Goal: Information Seeking & Learning: Compare options

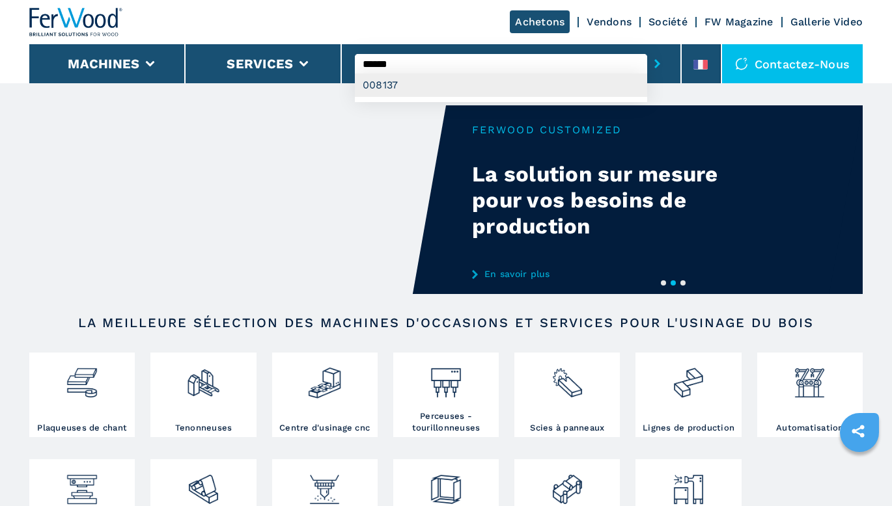
type input "******"
click at [511, 85] on div "008137" at bounding box center [501, 85] width 292 height 23
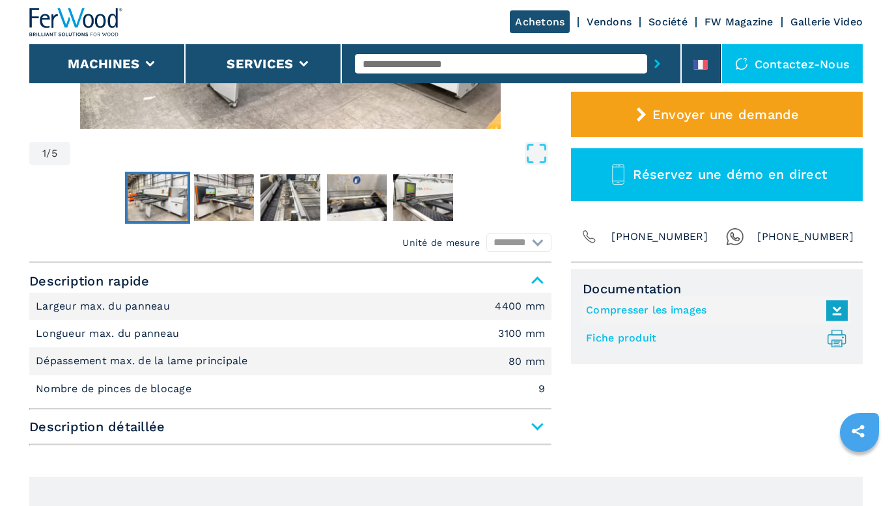
scroll to position [390, 0]
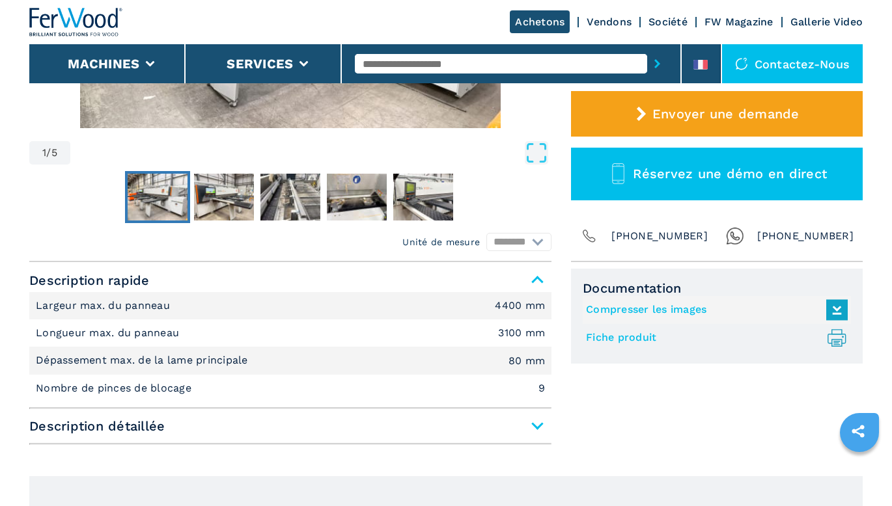
click at [610, 337] on link "Fiche produit .prefix__st0{stroke-linecap:round;stroke-linejoin:round}.prefix__…" at bounding box center [713, 337] width 255 height 21
click at [614, 312] on link "Compresser les images" at bounding box center [713, 309] width 255 height 21
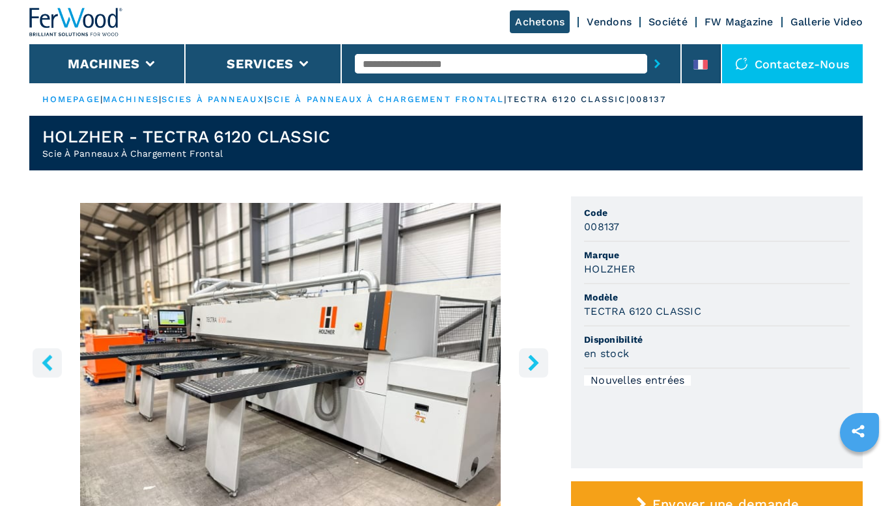
scroll to position [0, 0]
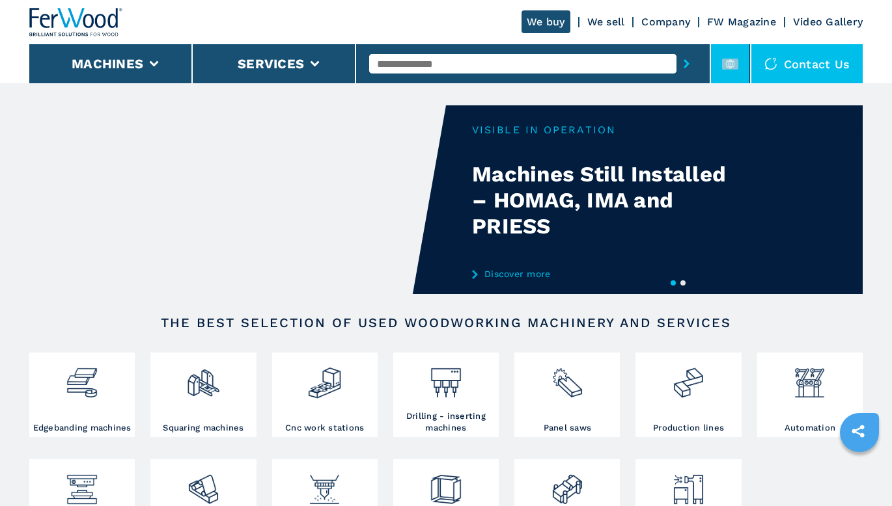
click at [725, 61] on rect at bounding box center [730, 64] width 16 height 11
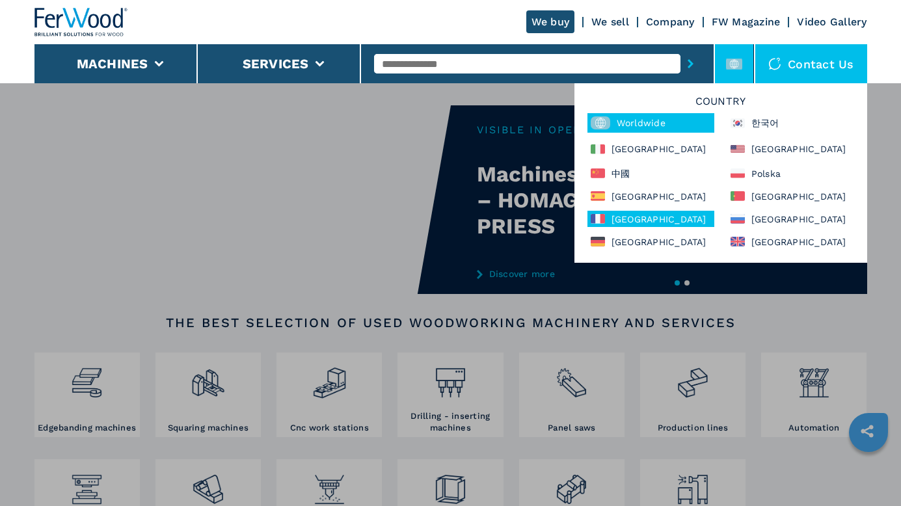
click at [644, 220] on div "[GEOGRAPHIC_DATA]" at bounding box center [651, 219] width 127 height 16
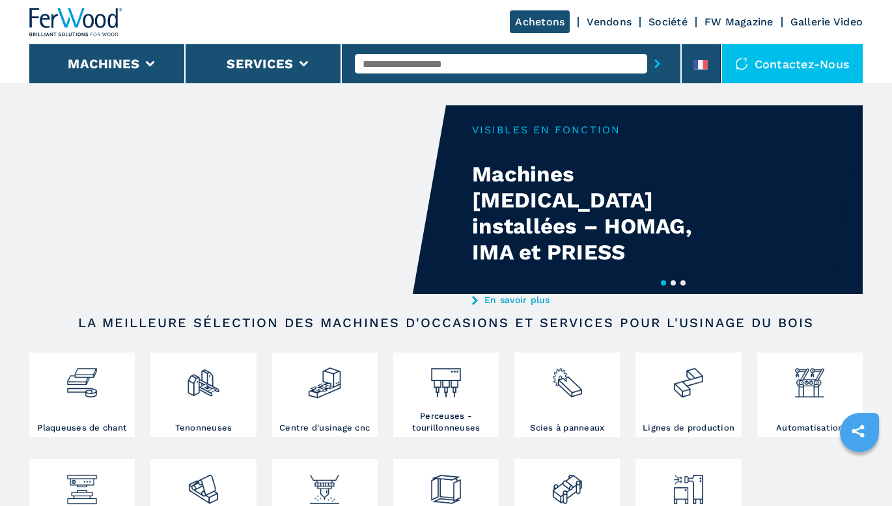
click at [484, 58] on input "text" at bounding box center [501, 64] width 292 height 20
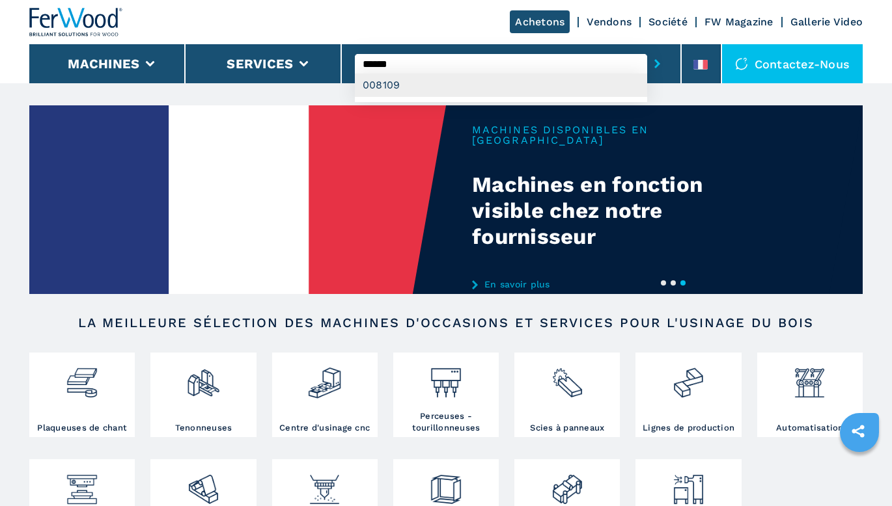
type input "******"
click at [480, 84] on div "008109" at bounding box center [501, 85] width 292 height 23
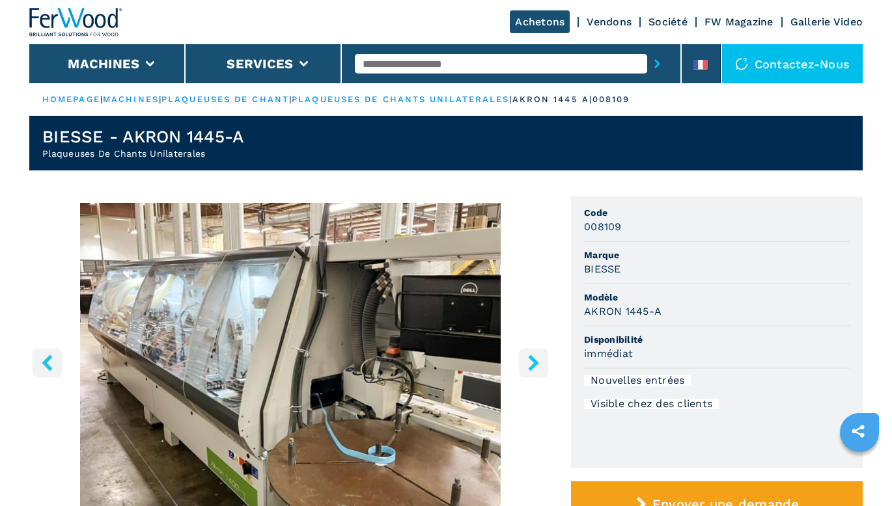
click at [125, 102] on link "machines" at bounding box center [131, 99] width 56 height 10
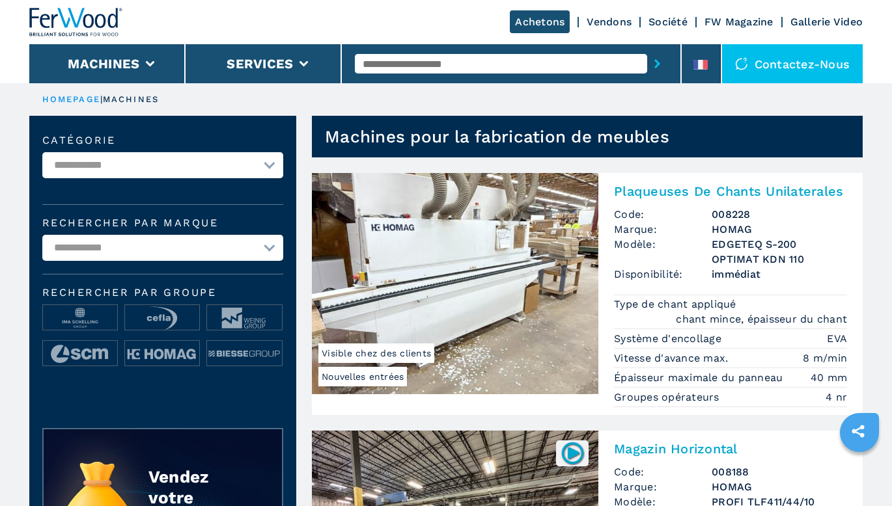
click at [270, 163] on select "**********" at bounding box center [162, 165] width 241 height 26
select select "**********"
click at [42, 152] on select "**********" at bounding box center [162, 165] width 241 height 26
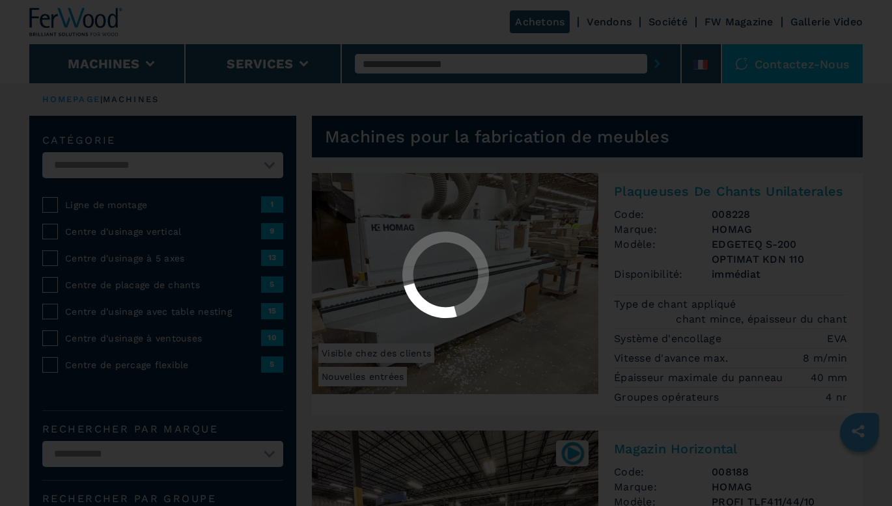
select select "**********"
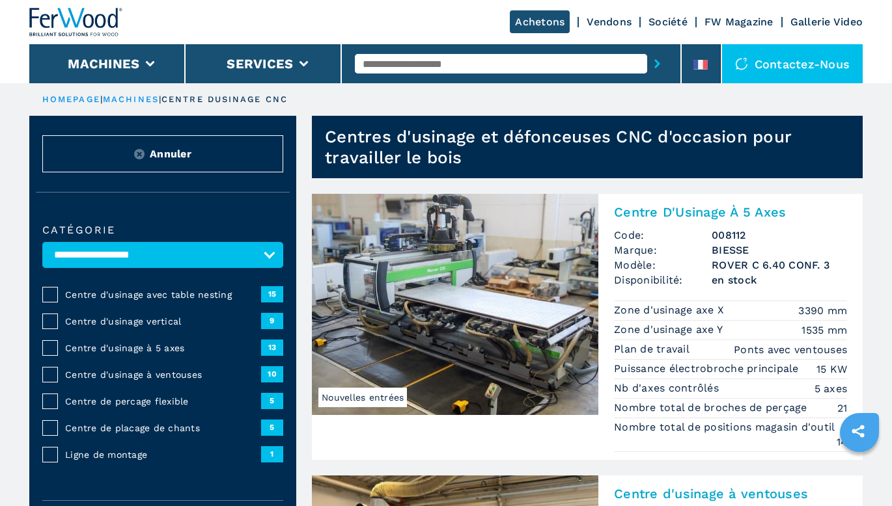
click at [181, 420] on div "Centre de placage de chants 5" at bounding box center [162, 428] width 241 height 16
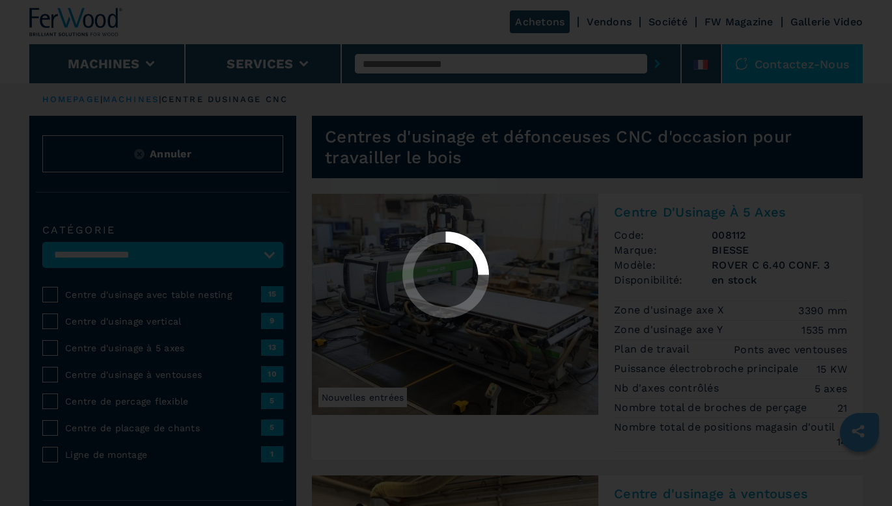
select select "**********"
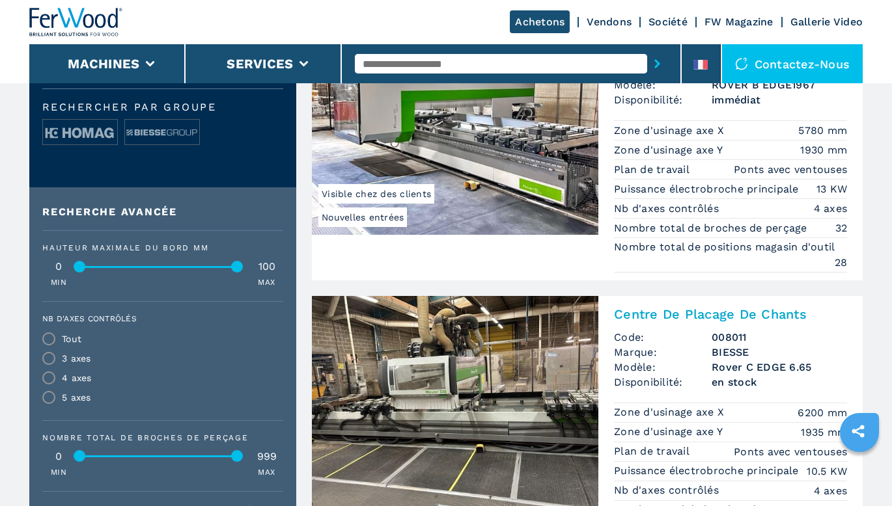
scroll to position [521, 0]
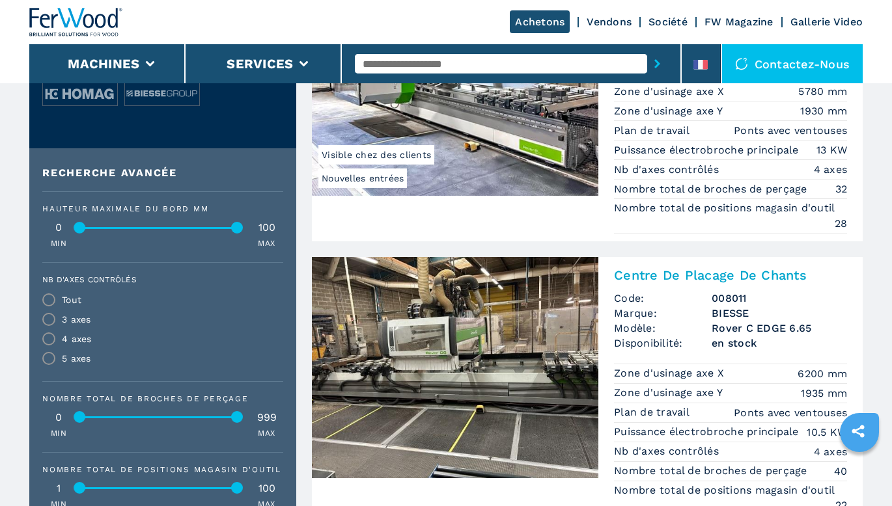
click at [467, 366] on img at bounding box center [455, 367] width 286 height 221
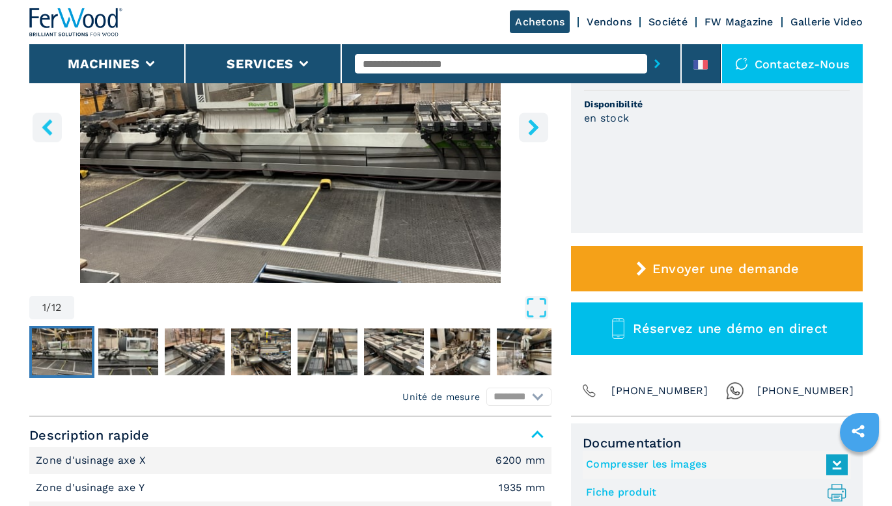
scroll to position [325, 0]
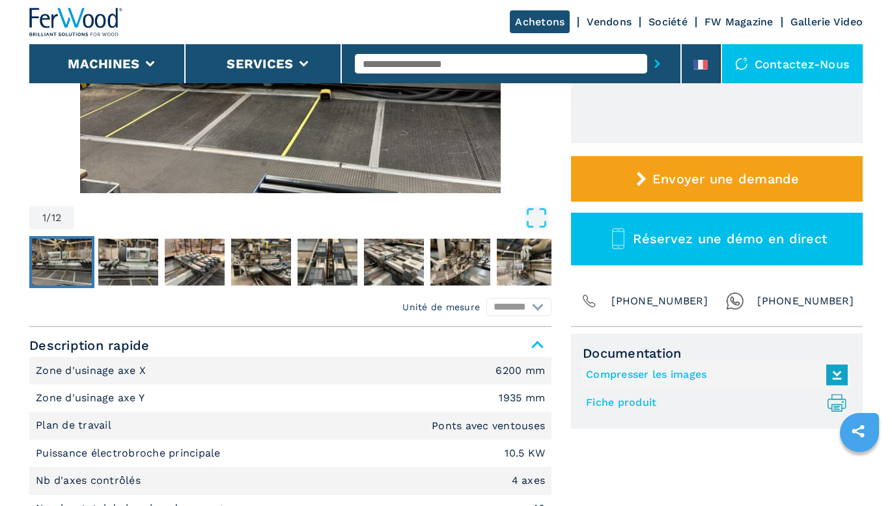
click at [595, 402] on link "Fiche produit .prefix__st0{stroke-linecap:round;stroke-linejoin:round}.prefix__…" at bounding box center [713, 402] width 255 height 21
click at [662, 371] on link "Compresser les images" at bounding box center [713, 374] width 255 height 21
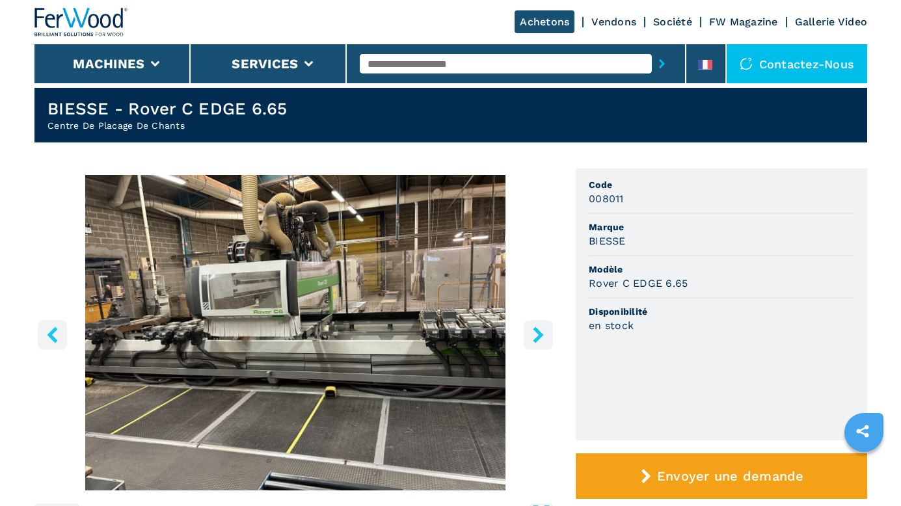
scroll to position [0, 0]
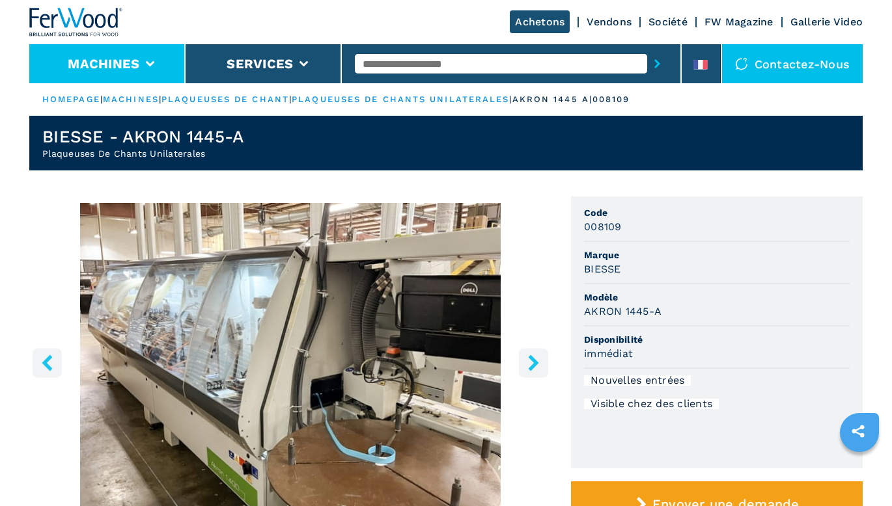
click at [86, 60] on button "Machines" at bounding box center [104, 64] width 72 height 16
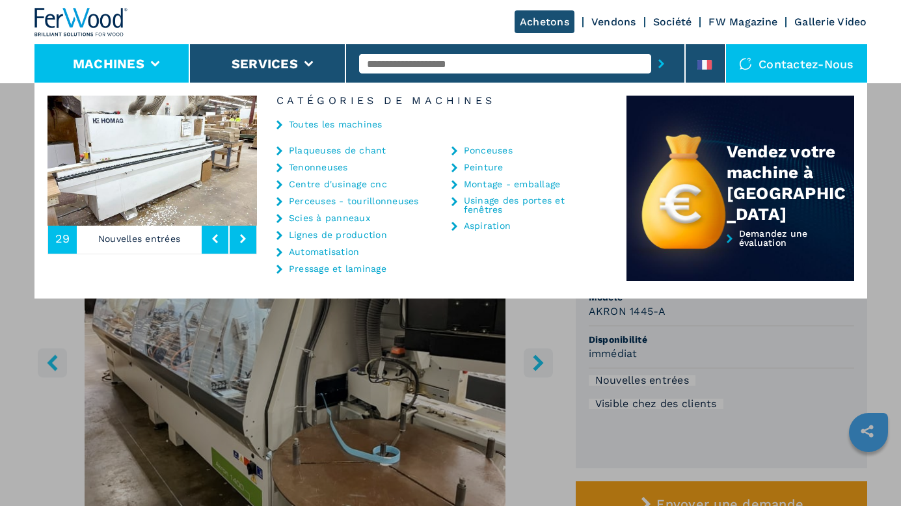
click at [318, 184] on link "Centre d'usinage cnc" at bounding box center [338, 184] width 98 height 9
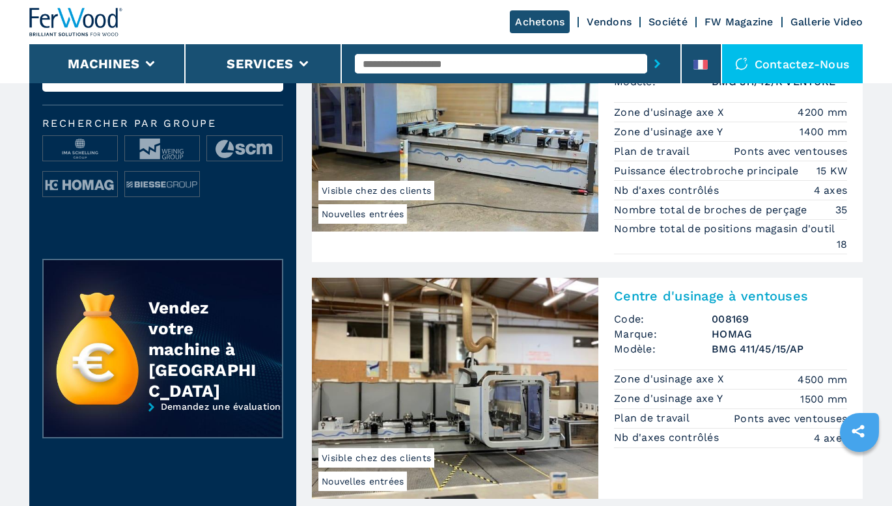
scroll to position [521, 0]
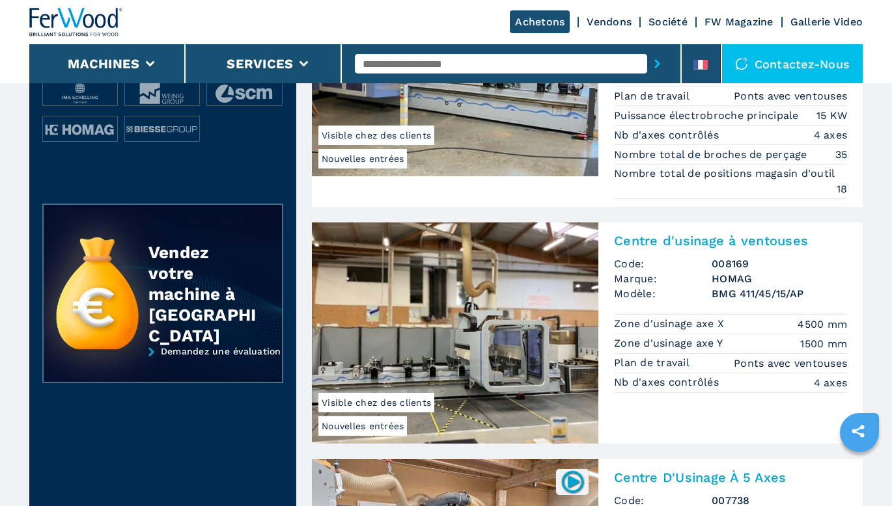
click at [469, 345] on img at bounding box center [455, 333] width 286 height 221
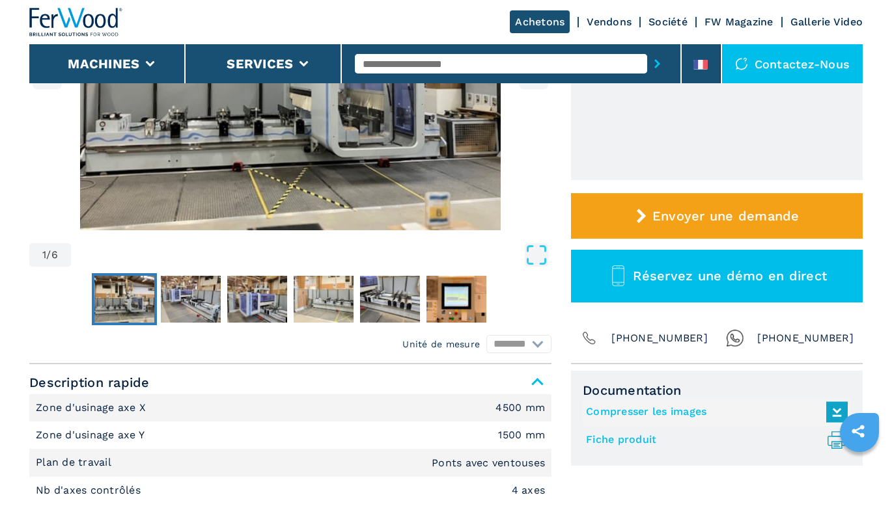
scroll to position [325, 0]
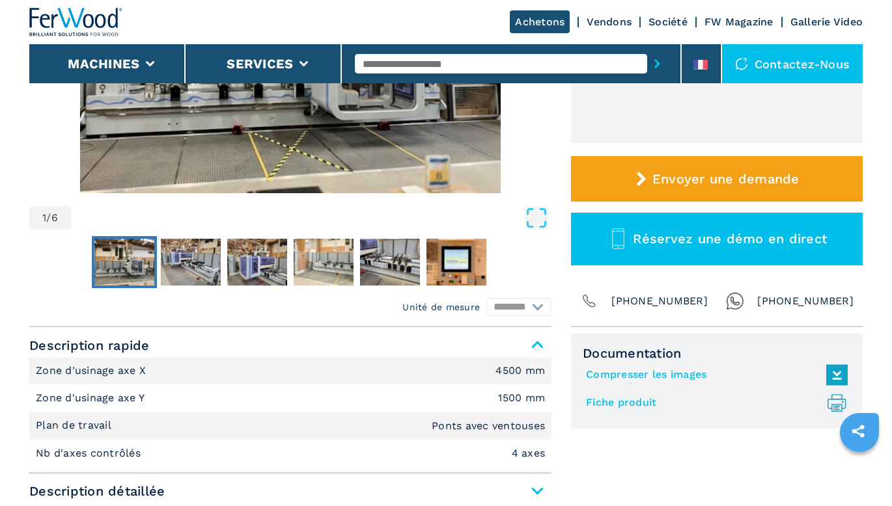
click at [612, 405] on link "Fiche produit .prefix__st0{stroke-linecap:round;stroke-linejoin:round}.prefix__…" at bounding box center [713, 402] width 255 height 21
click at [625, 376] on link "Compresser les images" at bounding box center [713, 374] width 255 height 21
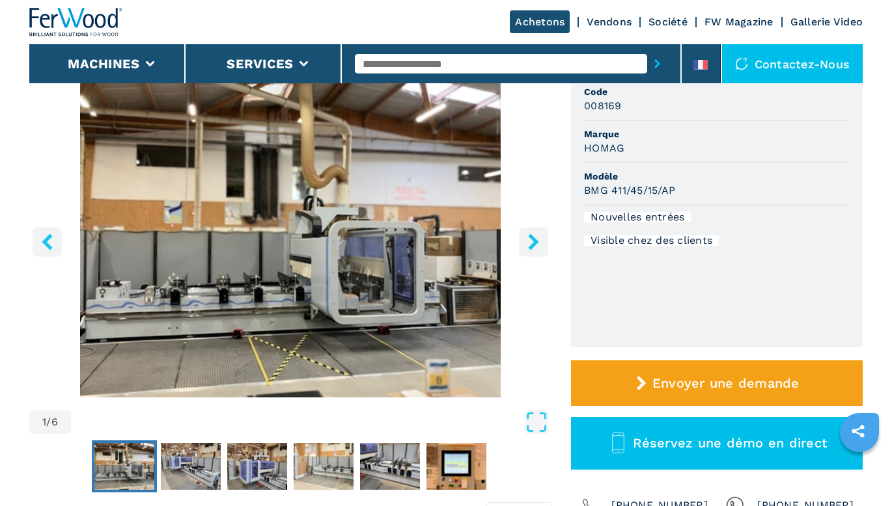
scroll to position [0, 0]
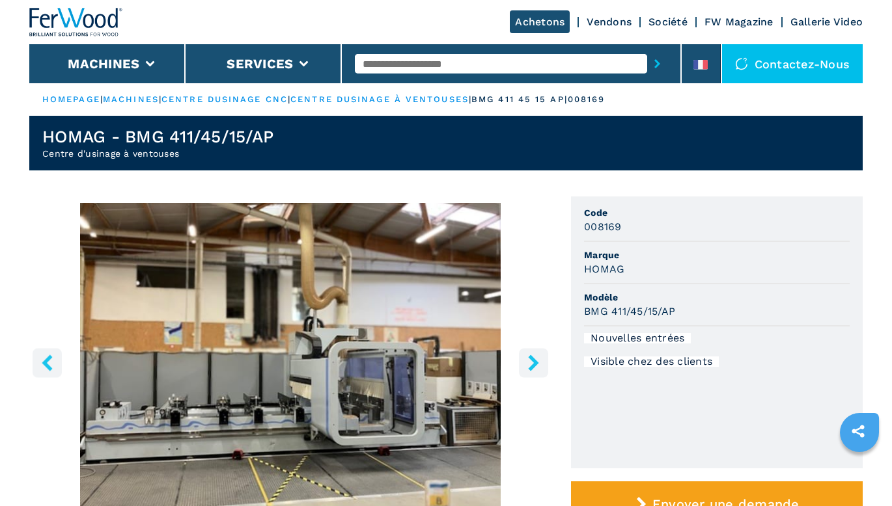
click at [508, 251] on img "Go to Slide 1" at bounding box center [290, 361] width 522 height 316
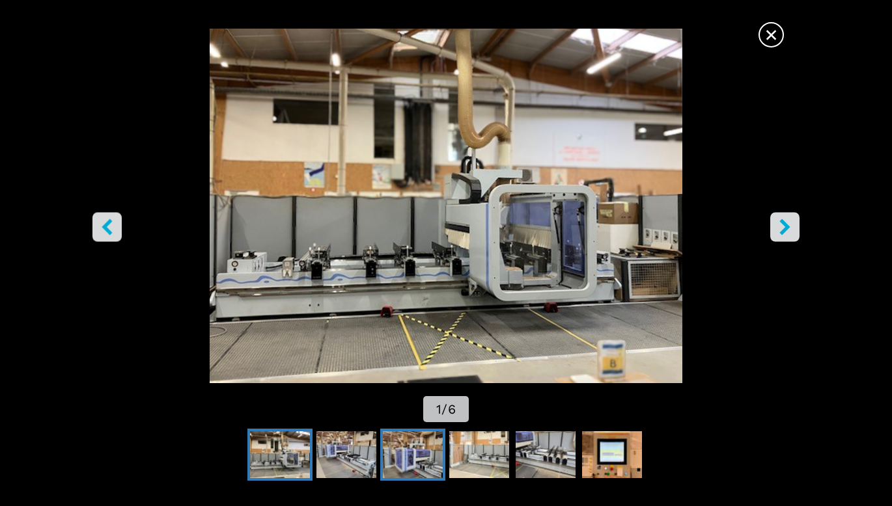
click at [412, 453] on img "Go to Slide 3" at bounding box center [413, 454] width 60 height 47
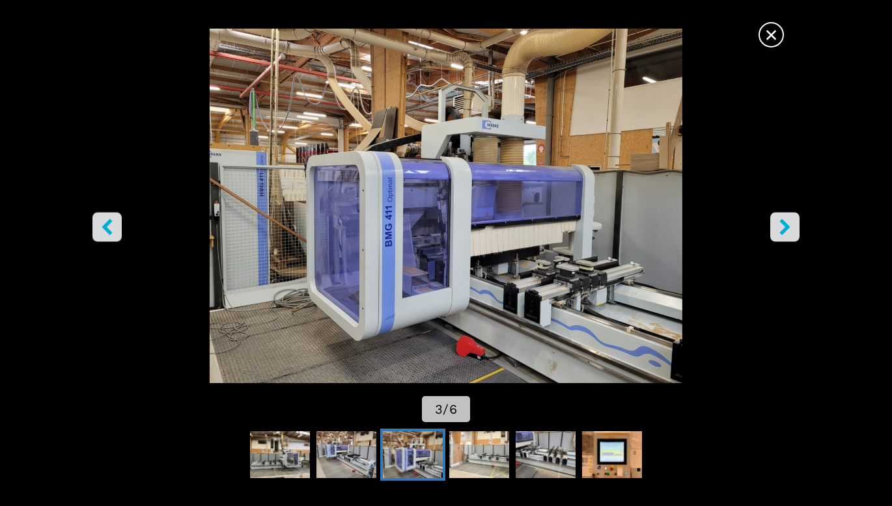
click at [443, 461] on button "Go to Slide 3" at bounding box center [412, 455] width 65 height 52
click at [505, 469] on img "Go to Slide 4" at bounding box center [479, 454] width 60 height 47
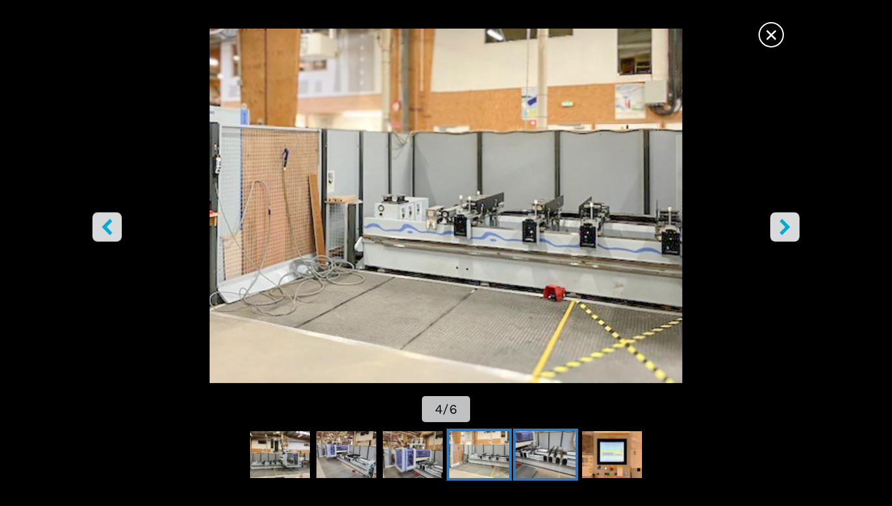
click at [522, 467] on img "Go to Slide 5" at bounding box center [545, 454] width 60 height 47
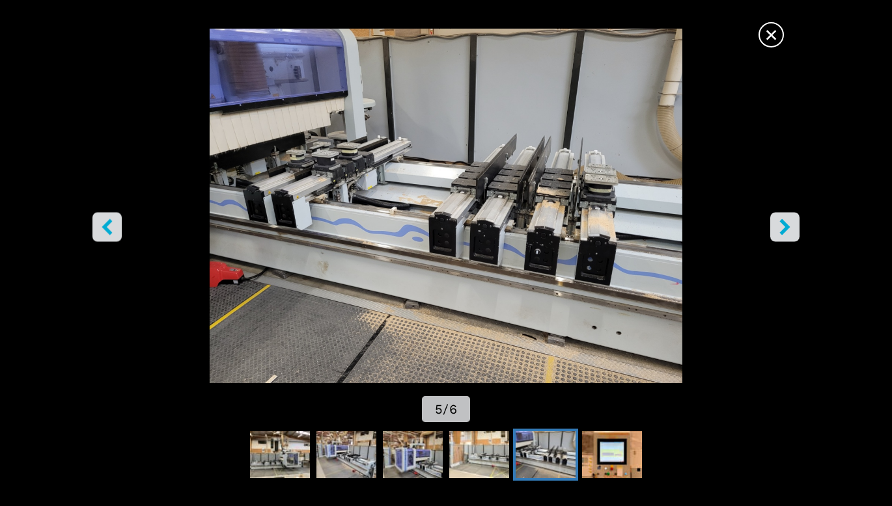
click at [592, 481] on div at bounding box center [446, 455] width 892 height 59
click at [595, 466] on img "Go to Slide 6" at bounding box center [612, 454] width 60 height 47
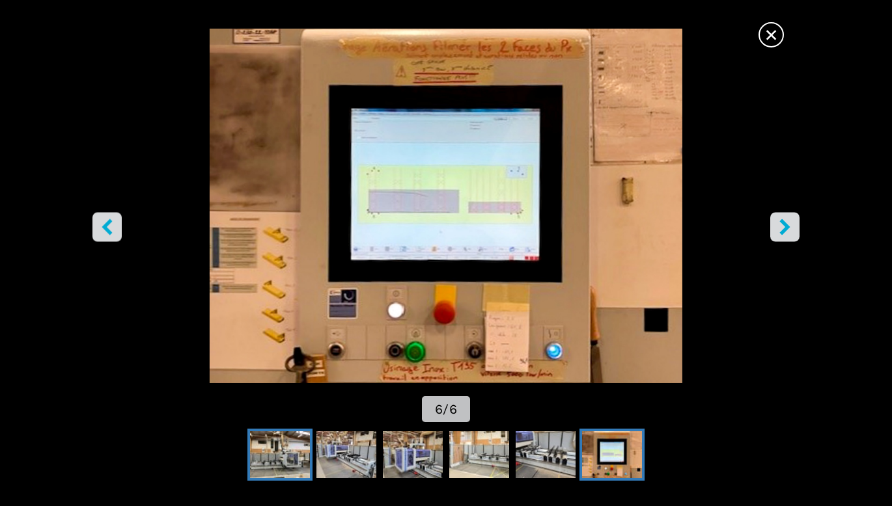
click at [264, 446] on img "Go to Slide 1" at bounding box center [280, 454] width 60 height 47
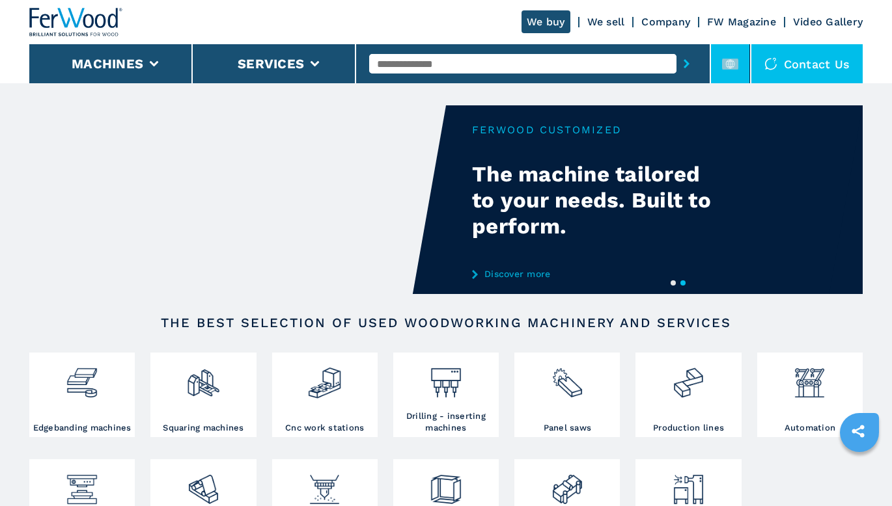
click at [739, 59] on li at bounding box center [730, 63] width 39 height 39
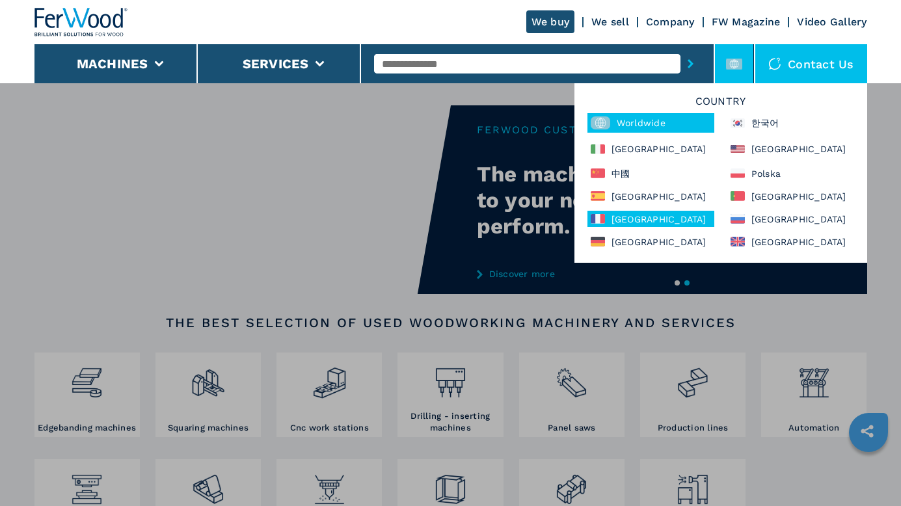
click at [635, 220] on div "[GEOGRAPHIC_DATA]" at bounding box center [651, 219] width 127 height 16
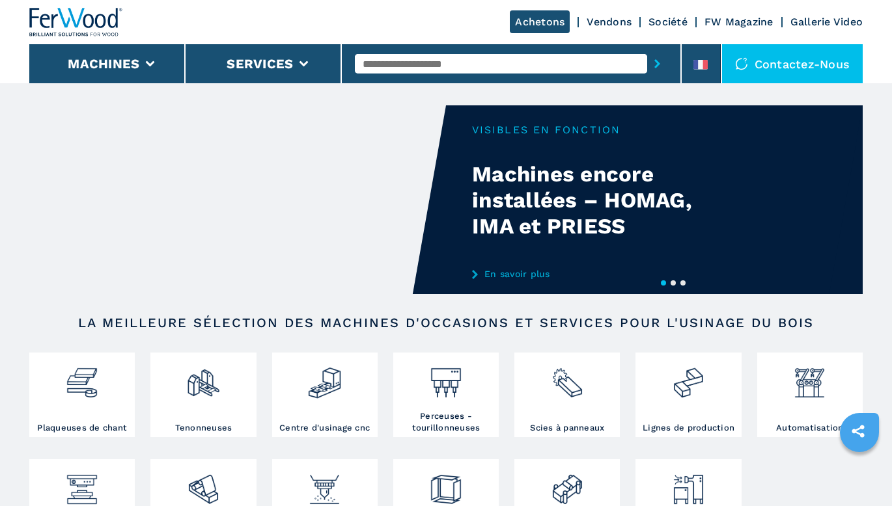
click at [485, 60] on input "text" at bounding box center [501, 64] width 292 height 20
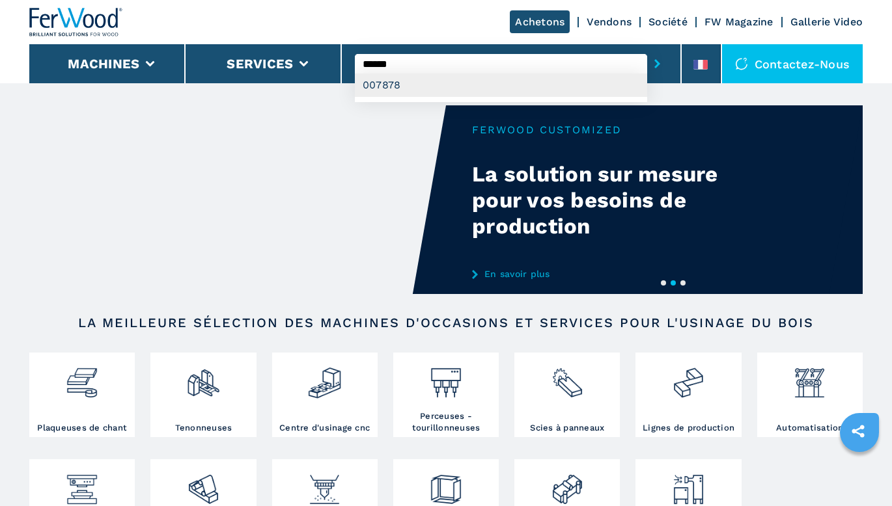
type input "******"
click at [490, 92] on div "007878" at bounding box center [501, 85] width 292 height 23
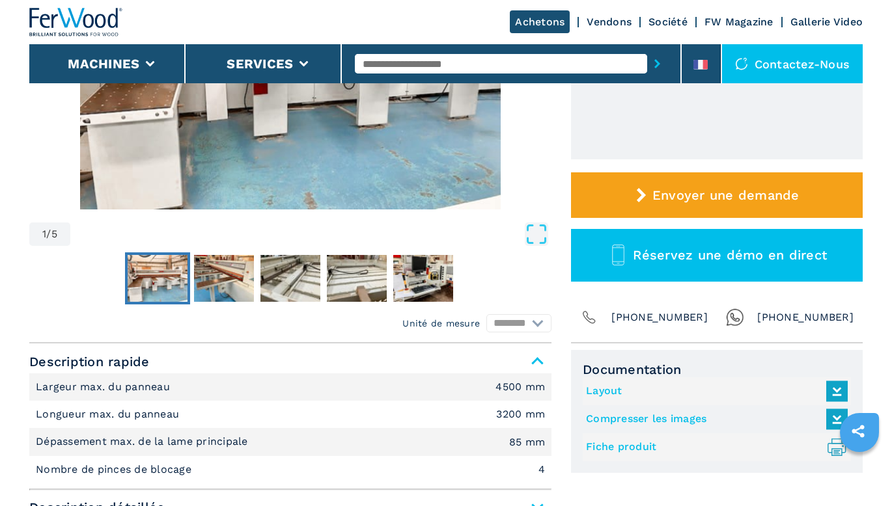
scroll to position [456, 0]
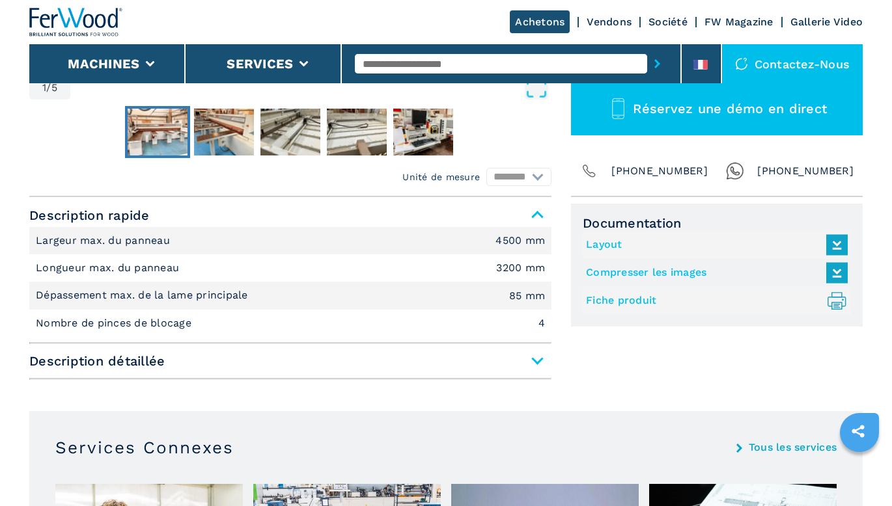
click at [644, 301] on link "Fiche produit .prefix__st0{stroke-linecap:round;stroke-linejoin:round}.prefix__…" at bounding box center [713, 300] width 255 height 21
click at [634, 268] on link "Compresser les images" at bounding box center [713, 272] width 255 height 21
click at [722, 373] on div "Documentation Layout Compresser les images Fiche produit .prefix__st0{stroke-li…" at bounding box center [717, 295] width 292 height 182
click at [481, 59] on input "text" at bounding box center [501, 64] width 292 height 20
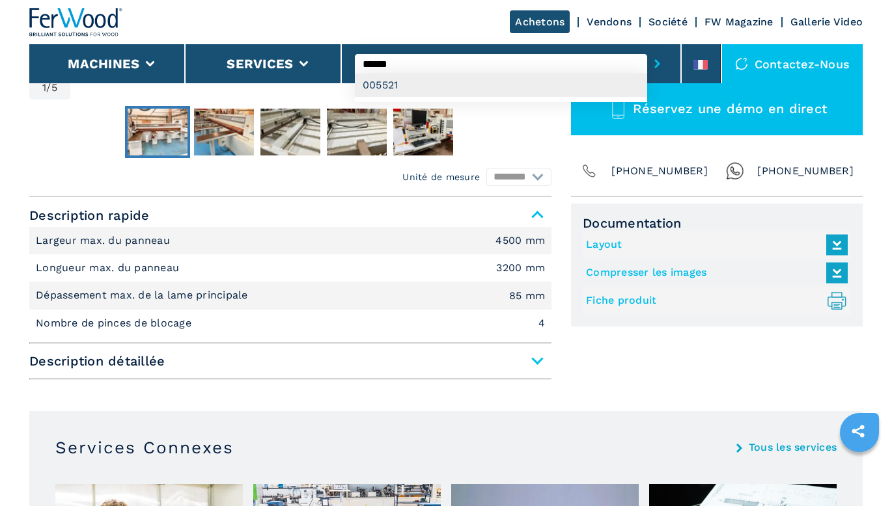
type input "******"
click at [442, 92] on div "005521" at bounding box center [501, 85] width 292 height 23
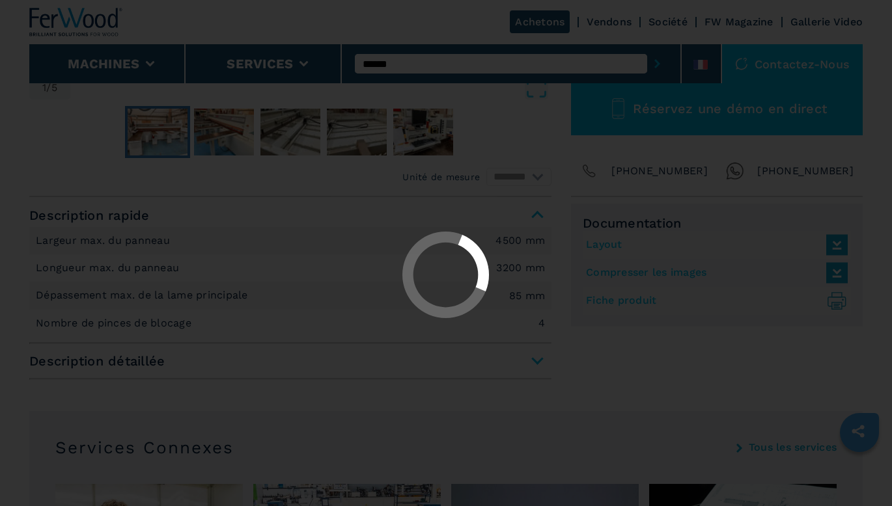
scroll to position [0, 0]
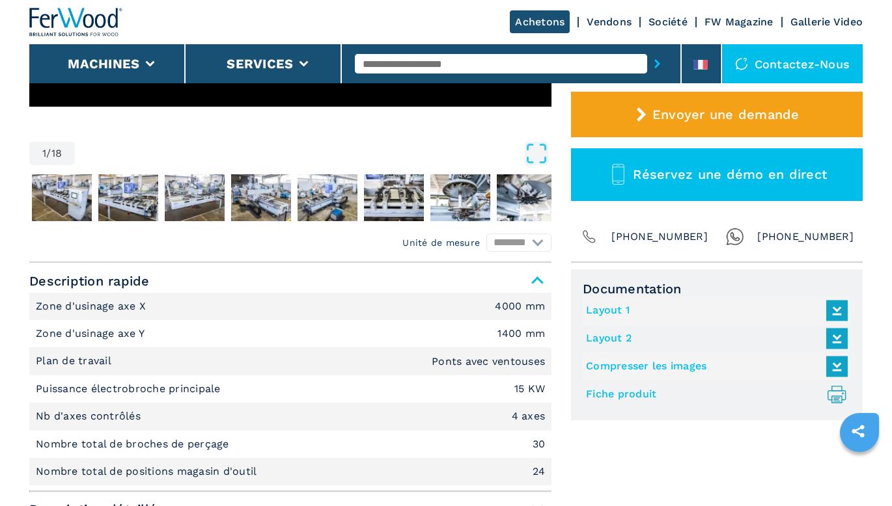
scroll to position [390, 0]
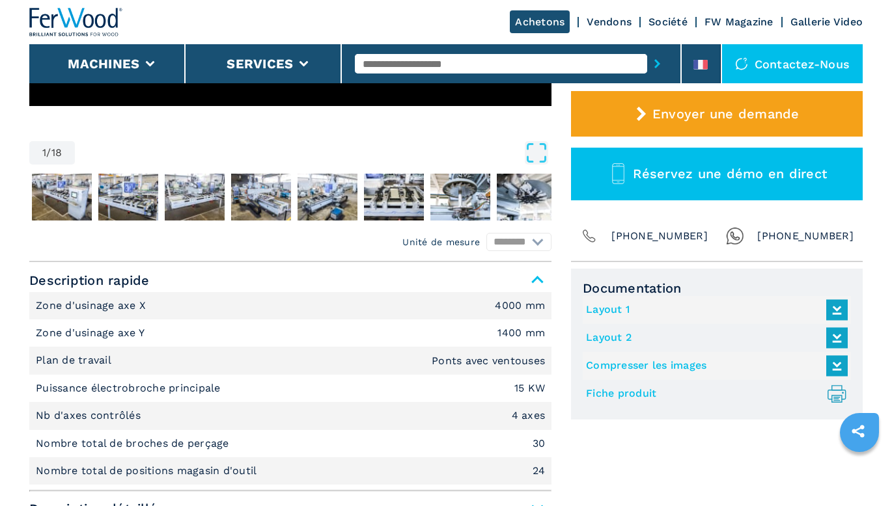
click at [624, 388] on link "Fiche produit .prefix__st0{stroke-linecap:round;stroke-linejoin:round}.prefix__…" at bounding box center [713, 393] width 255 height 21
click at [623, 362] on link "Compresser les images" at bounding box center [713, 365] width 255 height 21
click at [772, 334] on link "Layout 2" at bounding box center [713, 337] width 255 height 21
click at [471, 62] on input "text" at bounding box center [501, 64] width 292 height 20
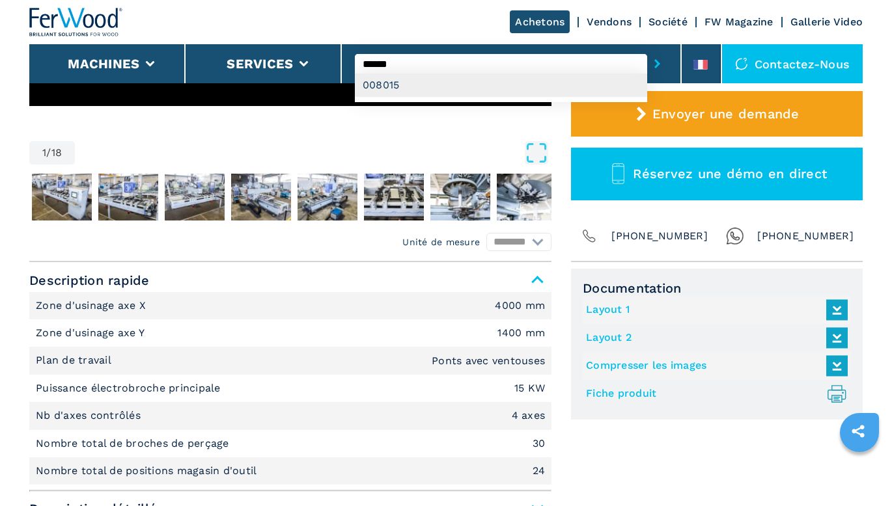
click at [485, 79] on div "008015" at bounding box center [501, 85] width 292 height 23
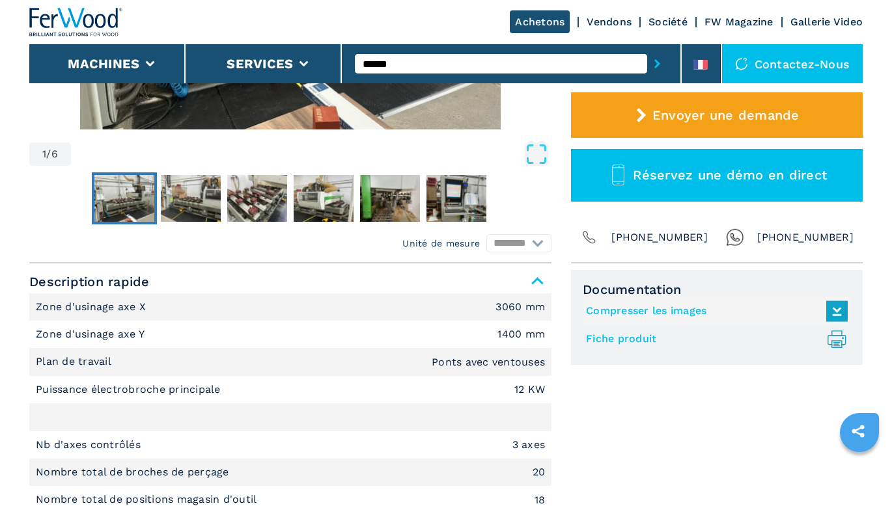
scroll to position [390, 0]
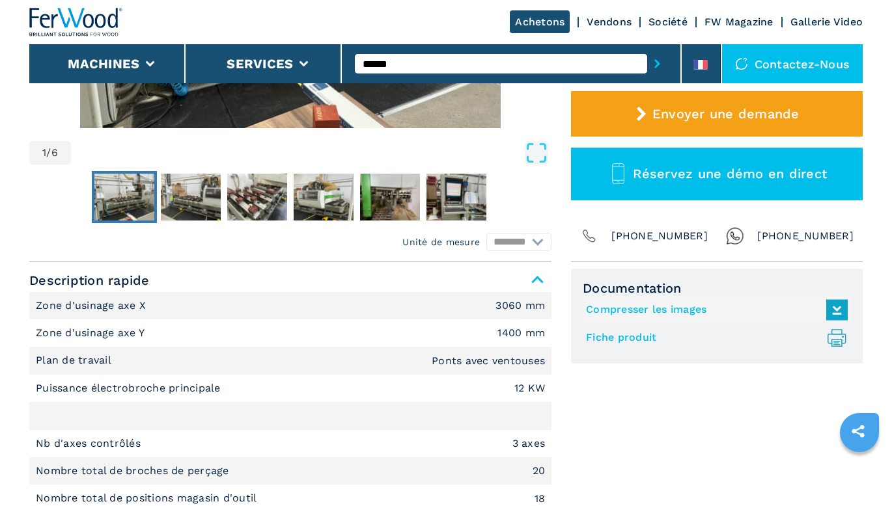
click at [629, 334] on link "Fiche produit .prefix__st0{stroke-linecap:round;stroke-linejoin:round}.prefix__…" at bounding box center [713, 337] width 255 height 21
click at [673, 403] on div "Documentation Compresser les images Fiche produit .prefix__st0{stroke-linecap:r…" at bounding box center [717, 415] width 292 height 292
click at [654, 305] on link "Compresser les images" at bounding box center [713, 309] width 255 height 21
click at [651, 388] on div "Documentation Compresser les images Fiche produit .prefix__st0{stroke-linecap:r…" at bounding box center [717, 415] width 292 height 292
click at [453, 62] on input "******" at bounding box center [501, 64] width 292 height 20
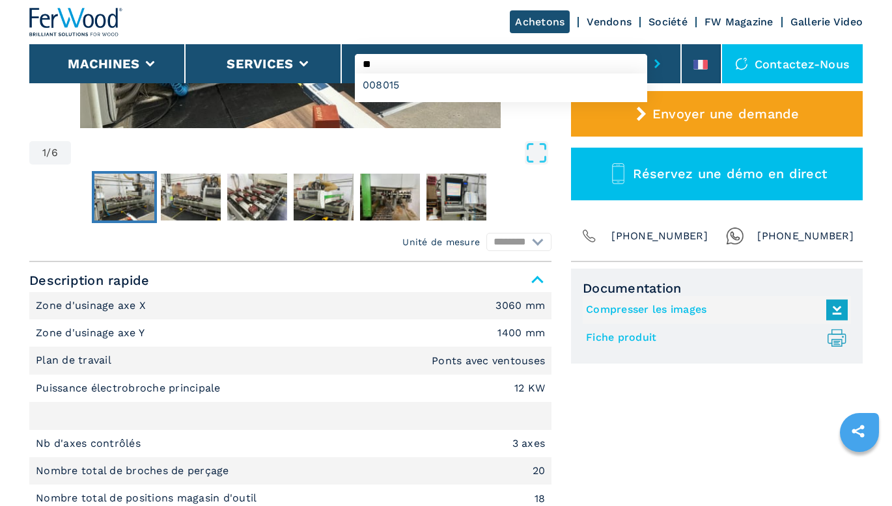
type input "*"
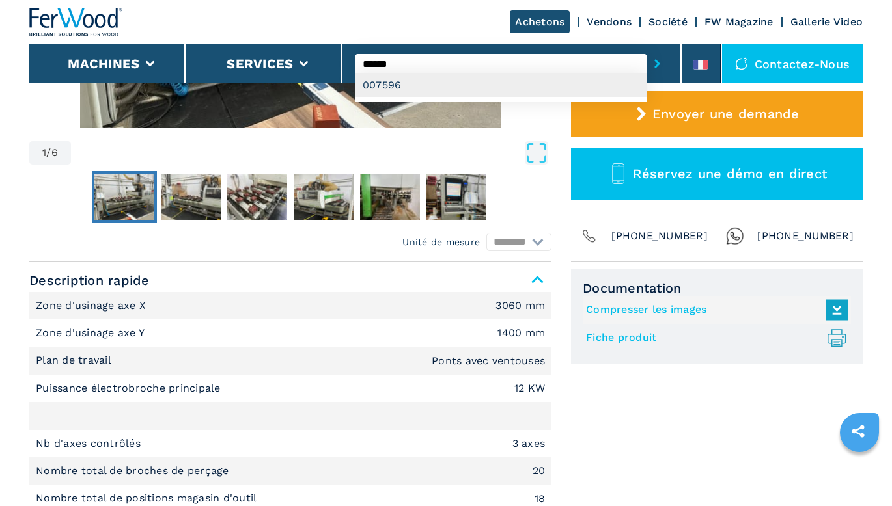
type input "******"
click at [445, 89] on div "007596" at bounding box center [501, 85] width 292 height 23
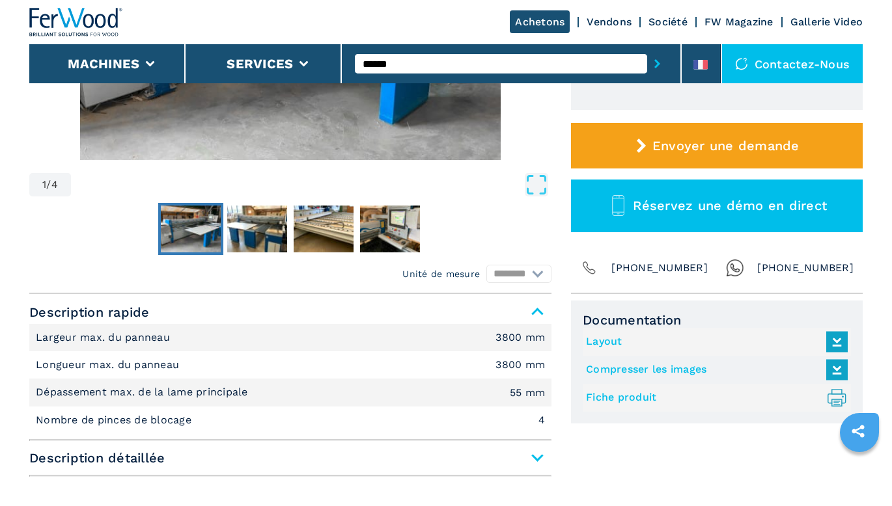
scroll to position [390, 0]
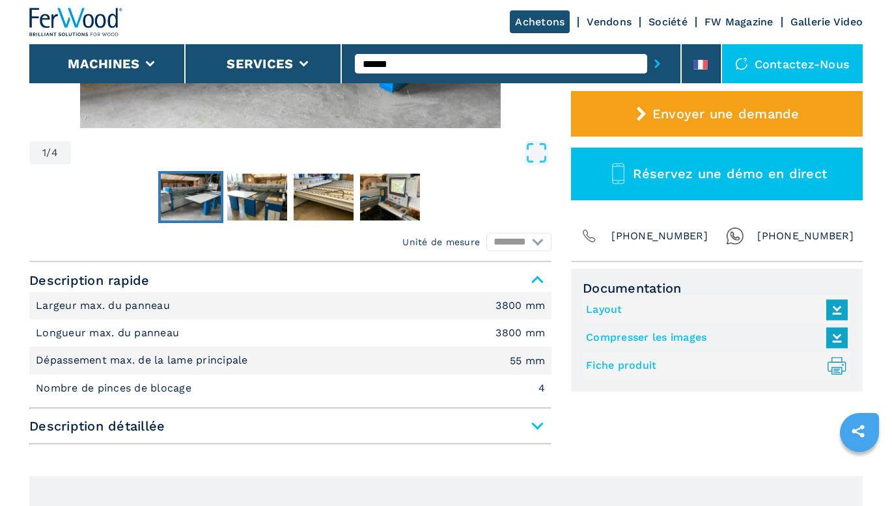
click at [638, 362] on link "Fiche produit .prefix__st0{stroke-linecap:round;stroke-linejoin:round}.prefix__…" at bounding box center [713, 365] width 255 height 21
click at [743, 399] on div "Documentation Layout Compresser les images Fiche produit .prefix__st0{stroke-li…" at bounding box center [717, 360] width 292 height 182
click at [669, 332] on link "Compresser les images" at bounding box center [713, 337] width 255 height 21
click at [737, 403] on div "Documentation Layout Compresser les images Fiche produit .prefix__st0{stroke-li…" at bounding box center [717, 360] width 292 height 182
